Goal: Task Accomplishment & Management: Manage account settings

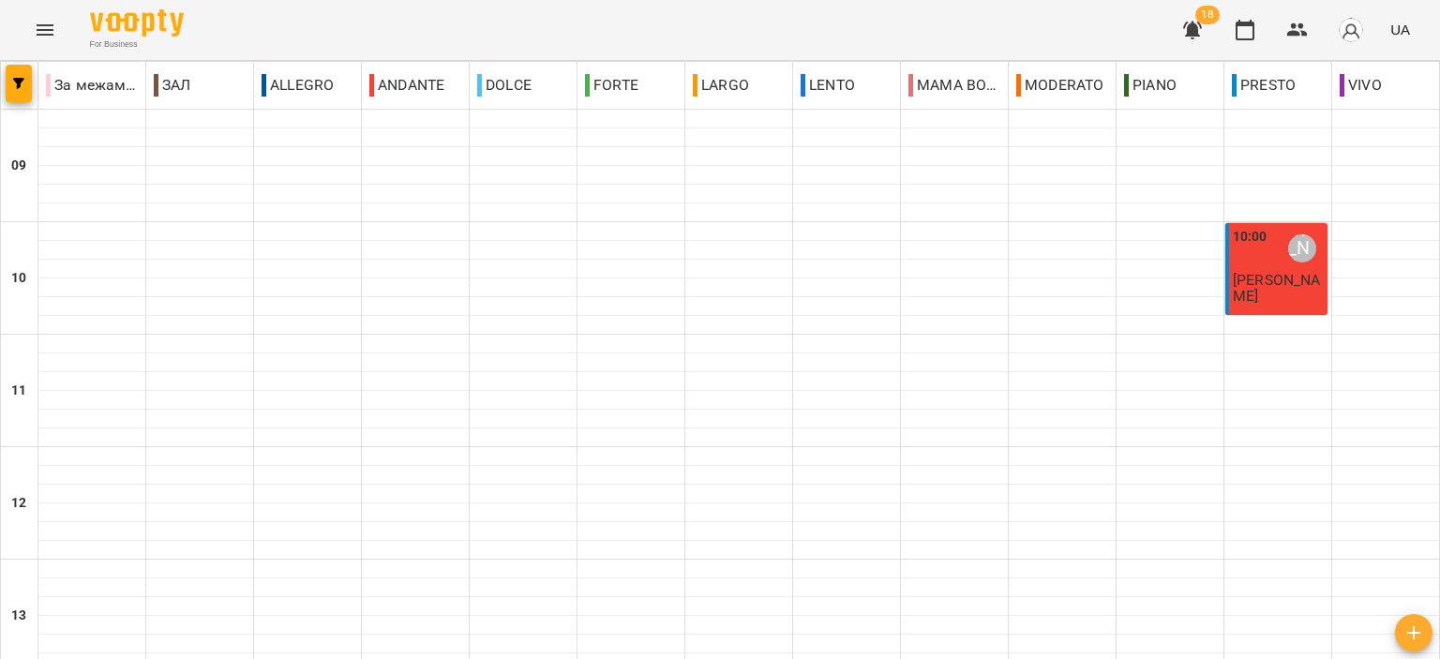
scroll to position [550, 0]
click at [1297, 22] on icon "button" at bounding box center [1298, 30] width 23 height 23
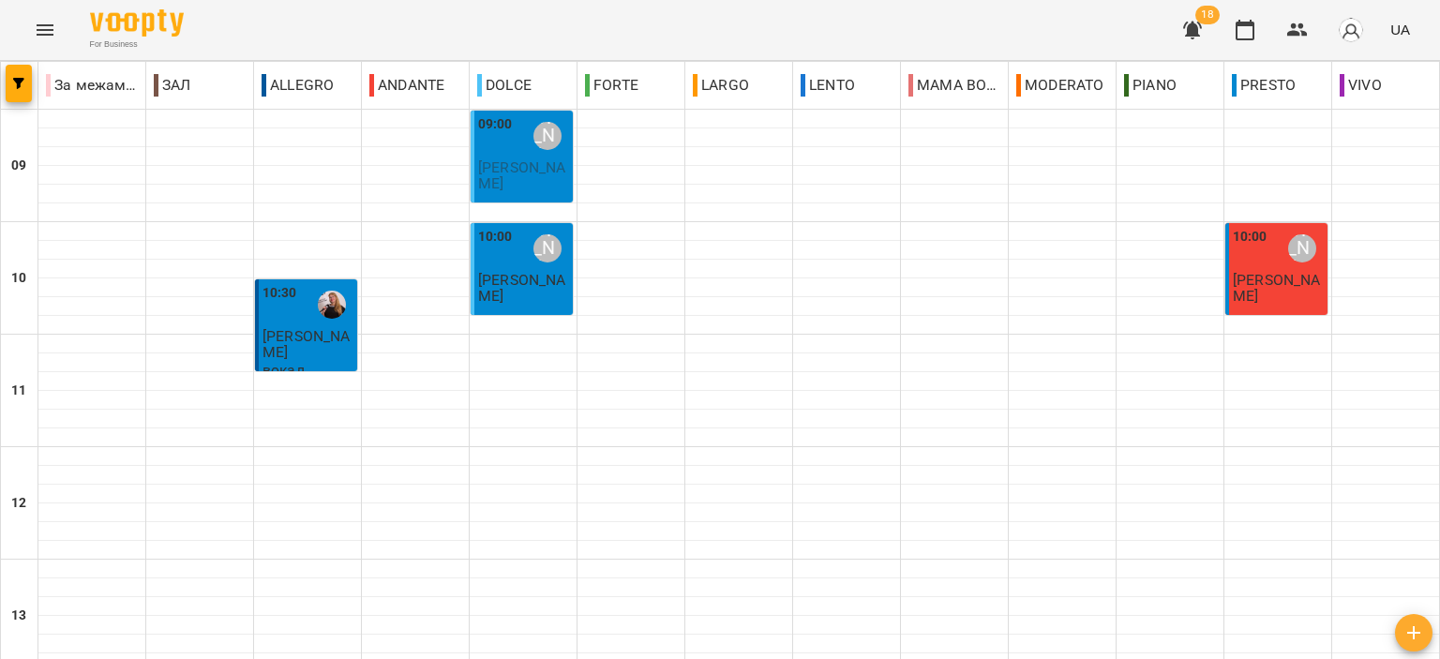
click at [494, 158] on span "[PERSON_NAME]" at bounding box center [521, 175] width 87 height 34
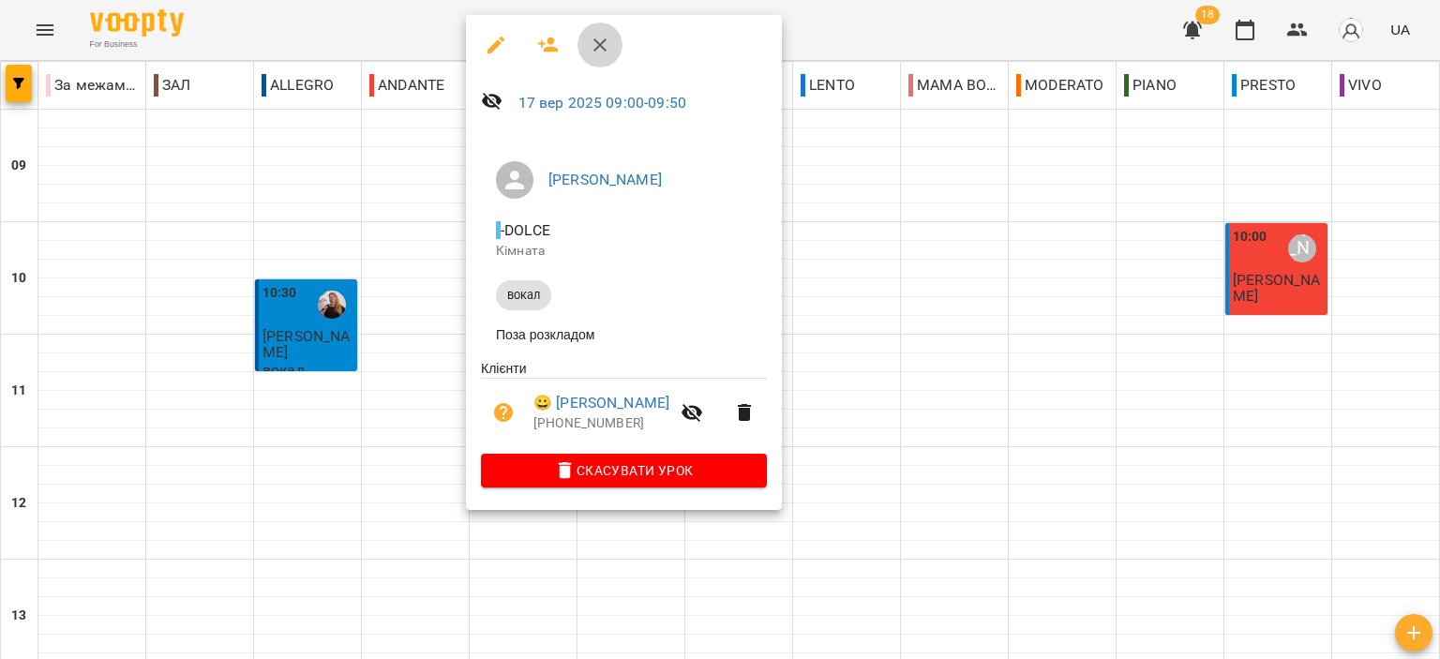
click at [595, 34] on icon "button" at bounding box center [600, 45] width 23 height 23
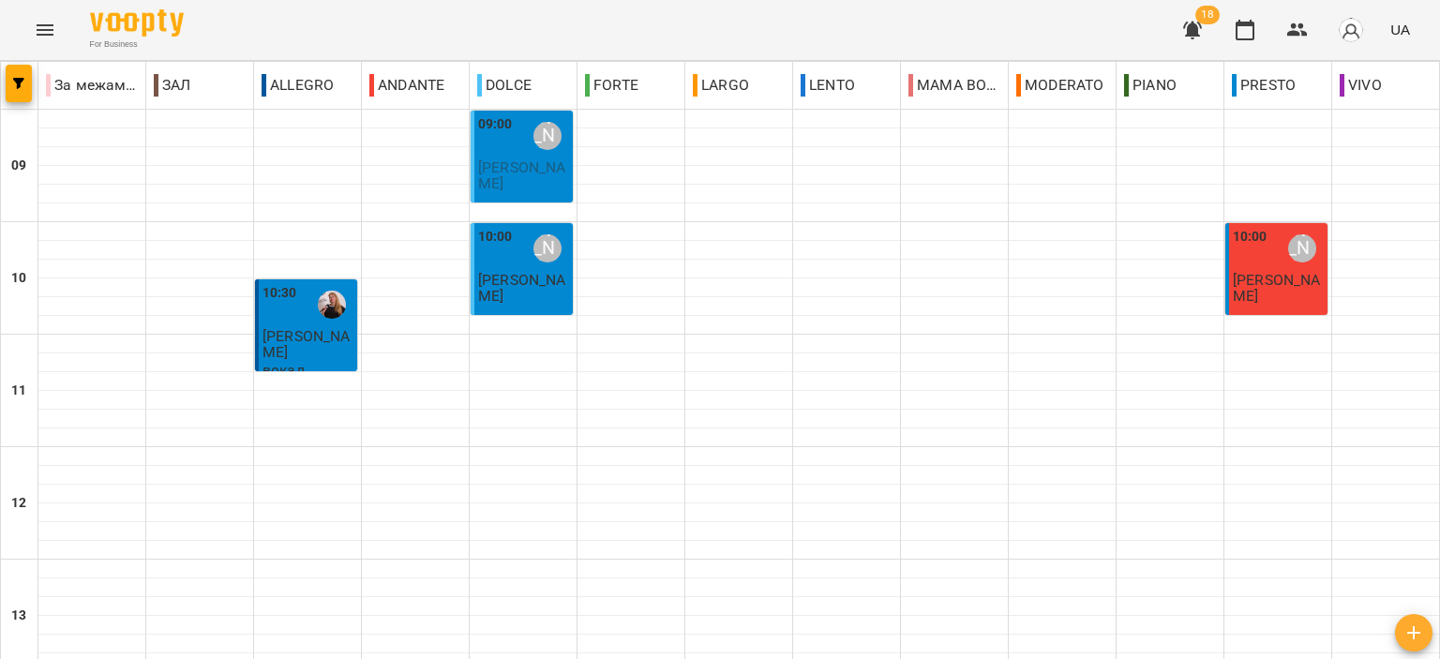
scroll to position [0, 0]
click at [507, 174] on span "[PERSON_NAME]" at bounding box center [521, 175] width 87 height 34
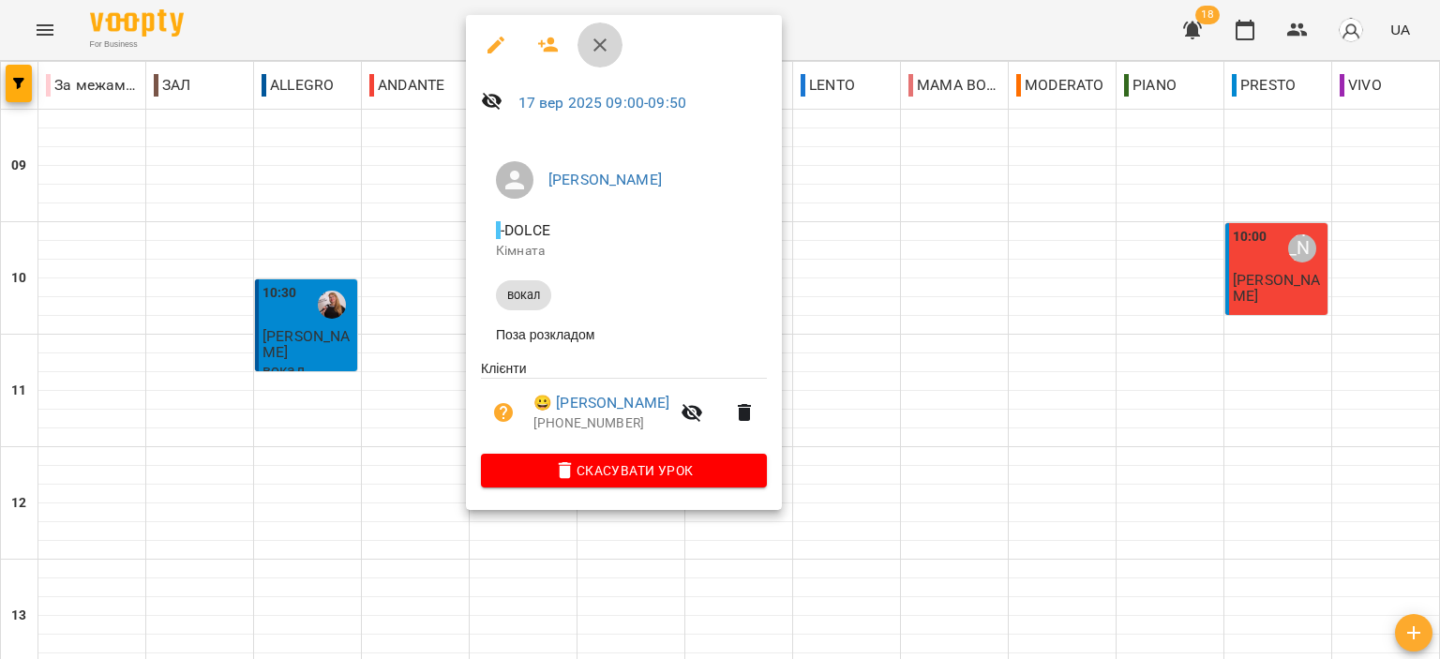
click at [592, 31] on button "button" at bounding box center [600, 45] width 45 height 45
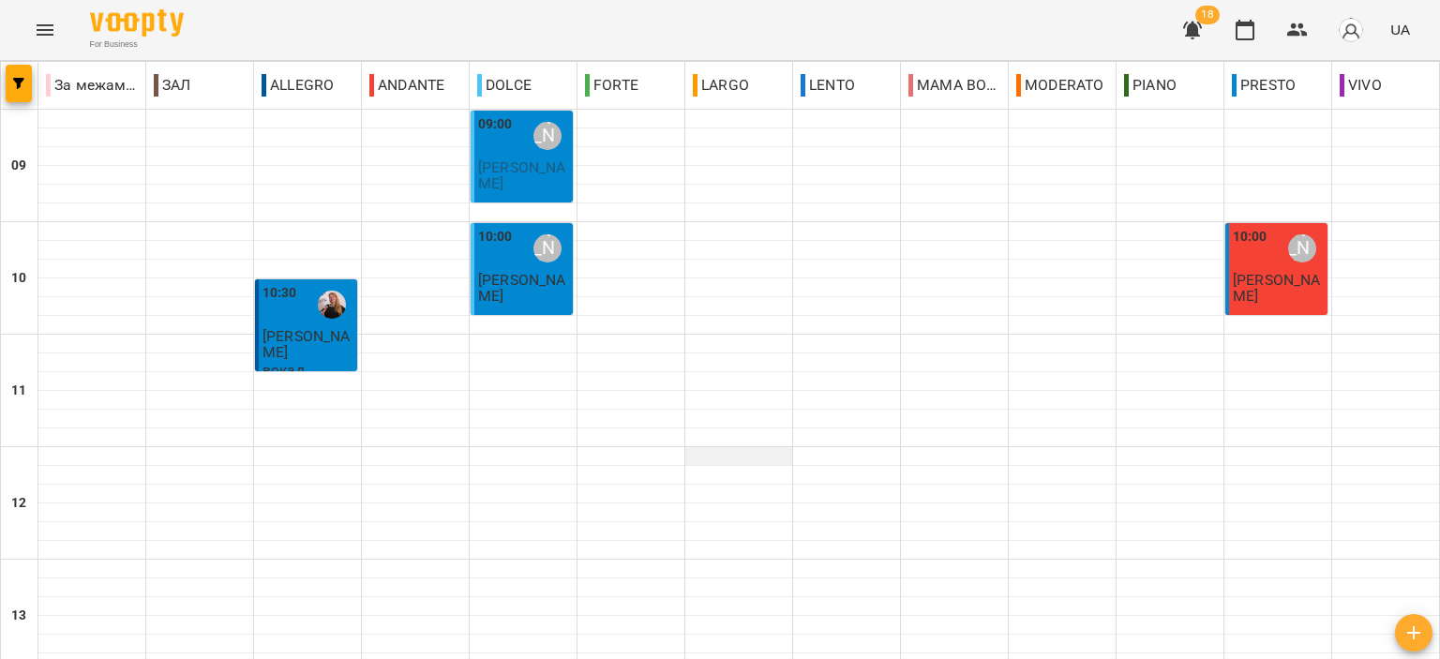
scroll to position [925, 0]
